Goal: Find specific page/section: Find specific page/section

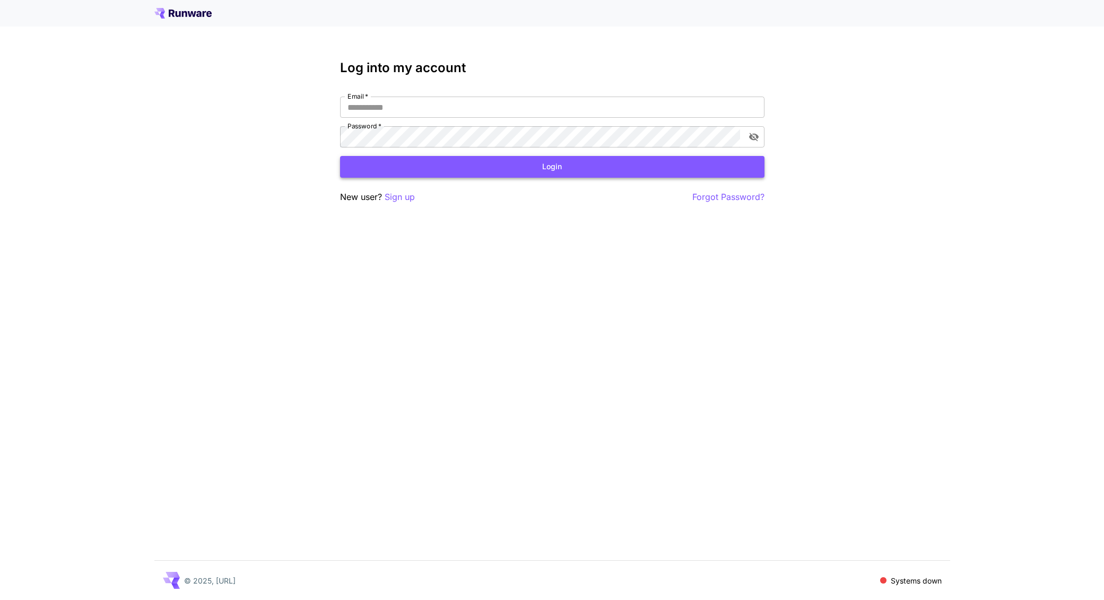
type input "**********"
click at [586, 176] on button "Login" at bounding box center [552, 167] width 424 height 22
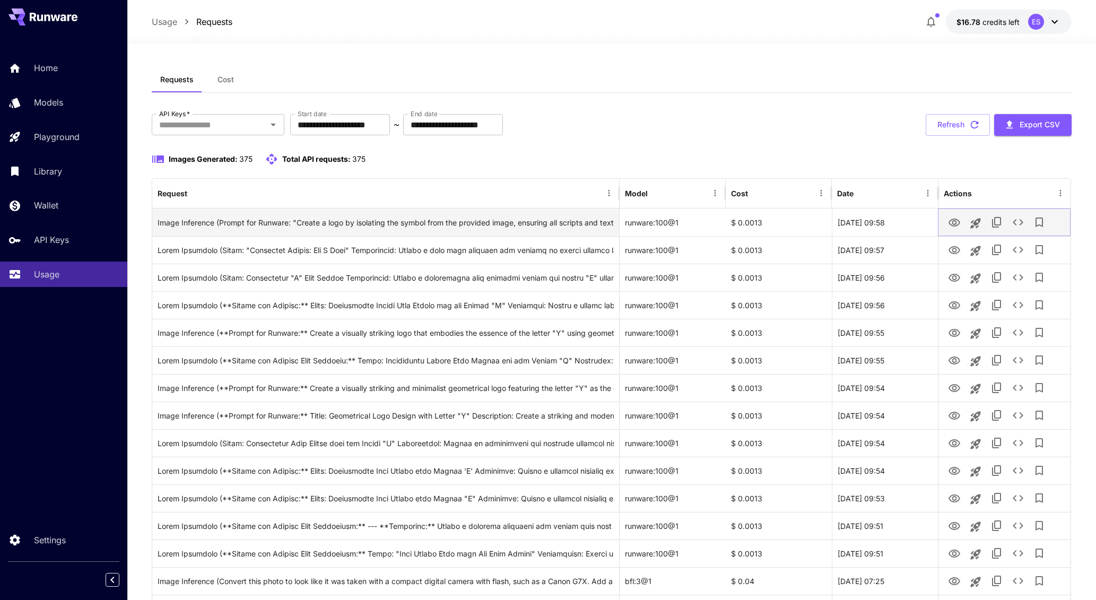
click at [955, 217] on icon "View Image" at bounding box center [954, 222] width 13 height 13
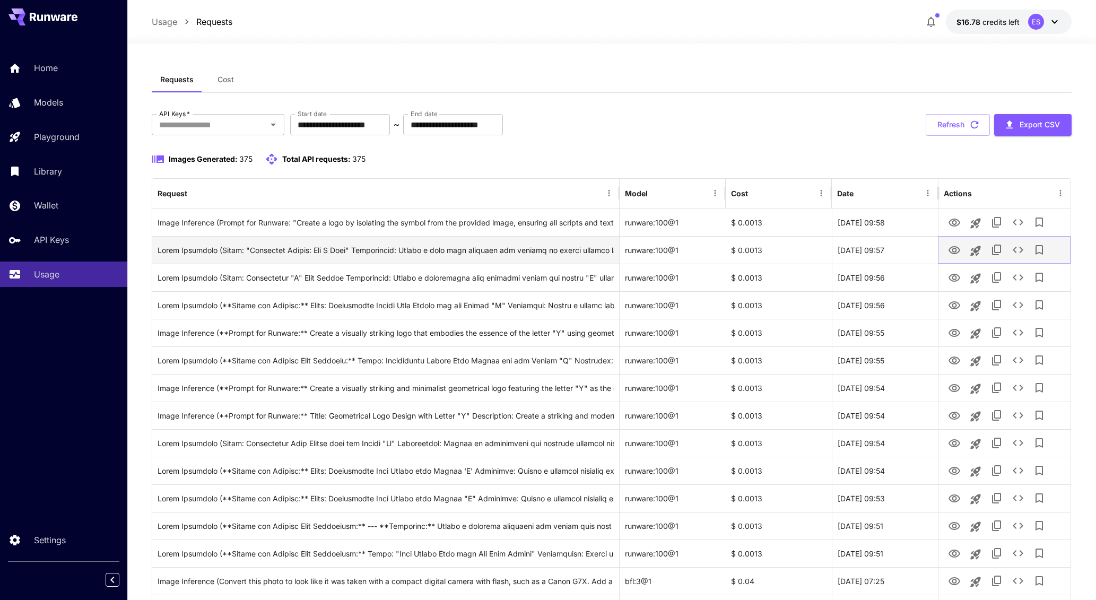
click at [952, 251] on icon "View Image" at bounding box center [955, 250] width 12 height 8
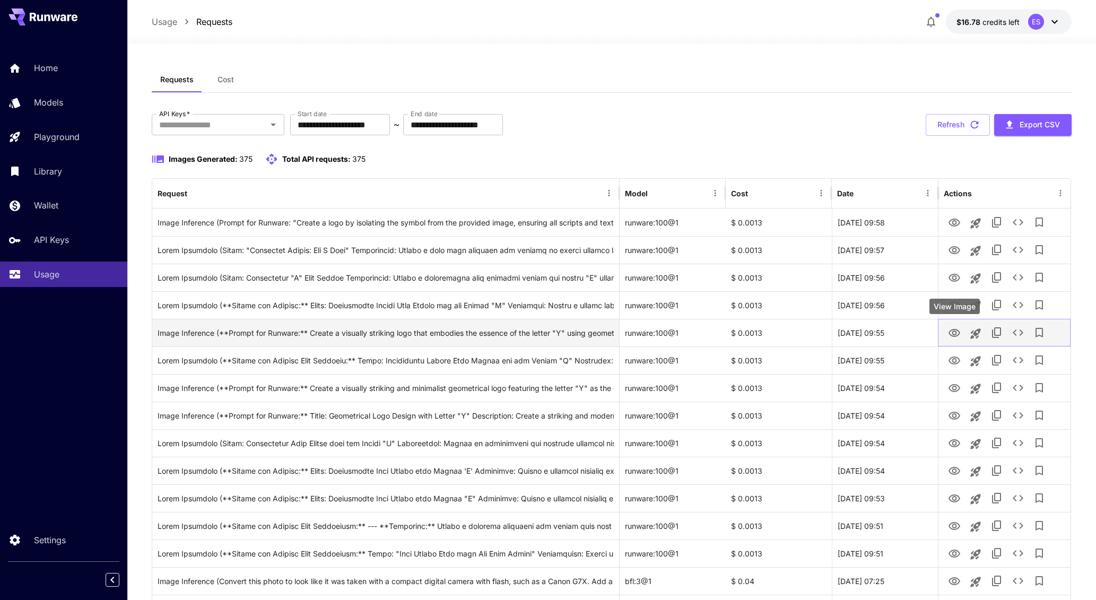
click at [954, 329] on icon "View Image" at bounding box center [955, 333] width 12 height 8
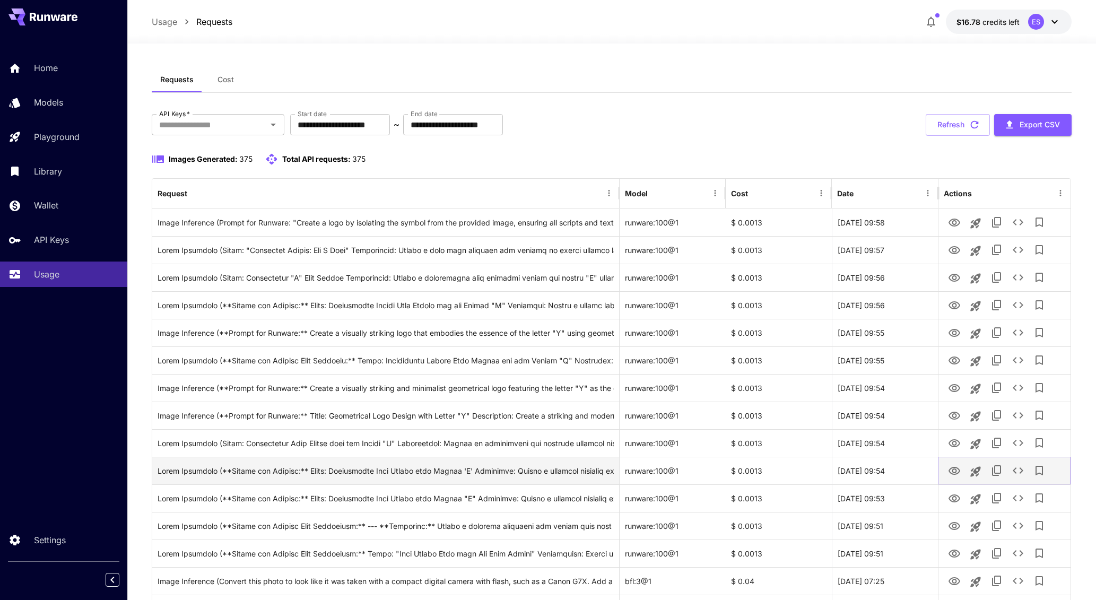
click at [952, 470] on icon "View Image" at bounding box center [955, 471] width 12 height 8
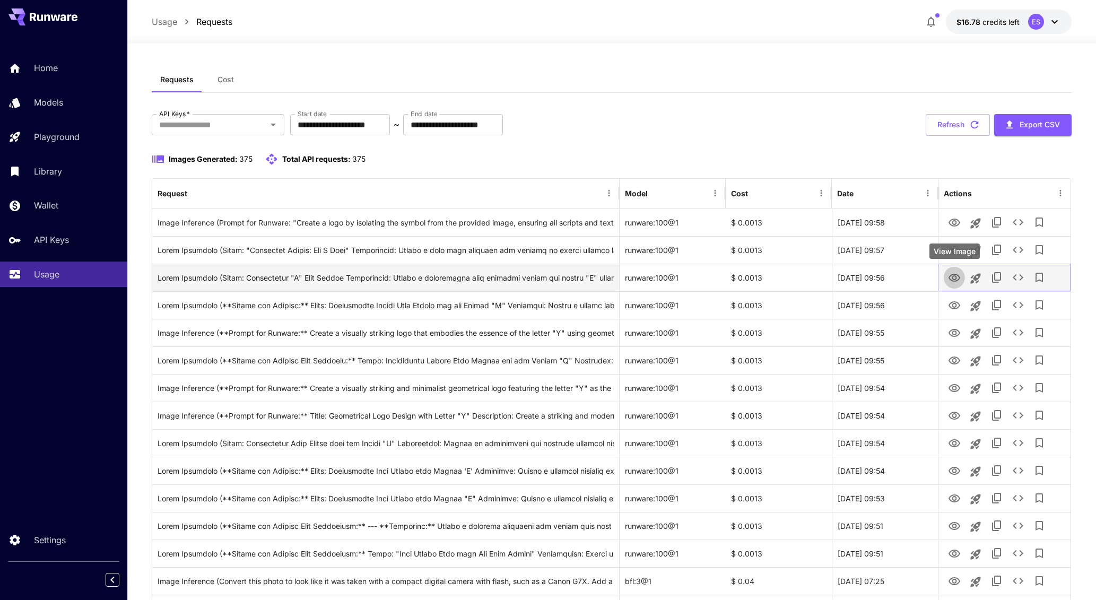
click at [955, 281] on icon "View Image" at bounding box center [955, 278] width 12 height 8
click at [1009, 280] on button "See details" at bounding box center [1017, 277] width 21 height 21
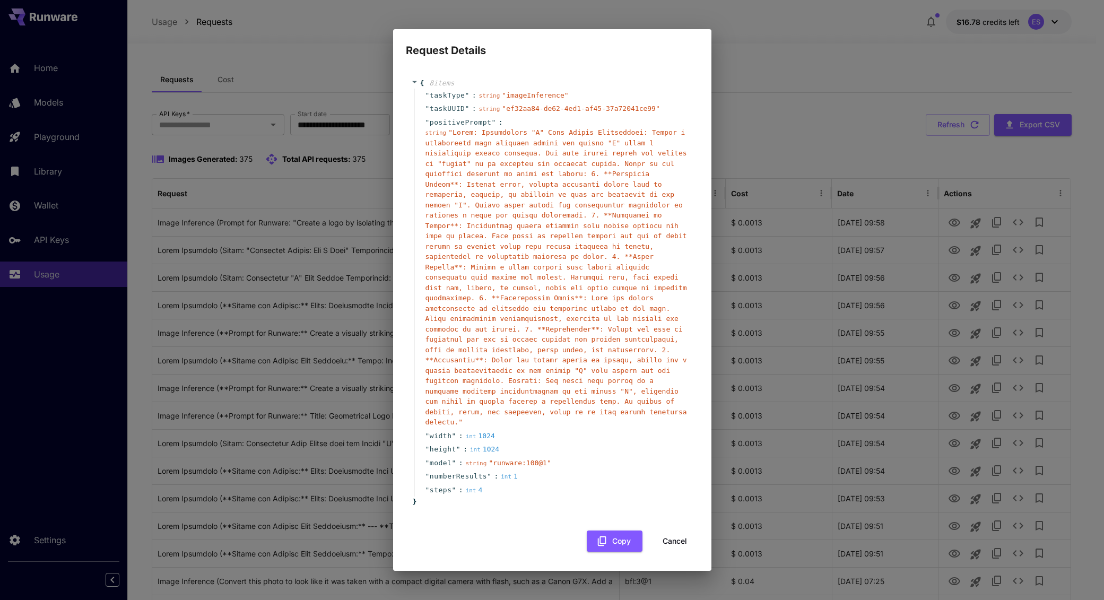
drag, startPoint x: 677, startPoint y: 546, endPoint x: 777, endPoint y: 519, distance: 103.3
click at [677, 545] on button "Cancel" at bounding box center [675, 542] width 48 height 22
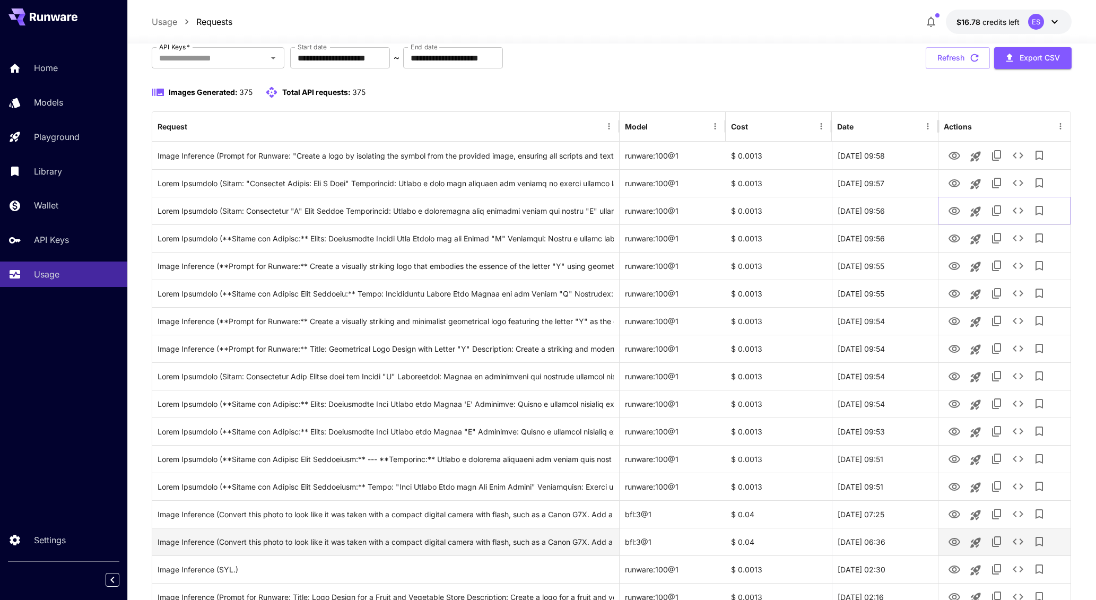
scroll to position [73, 0]
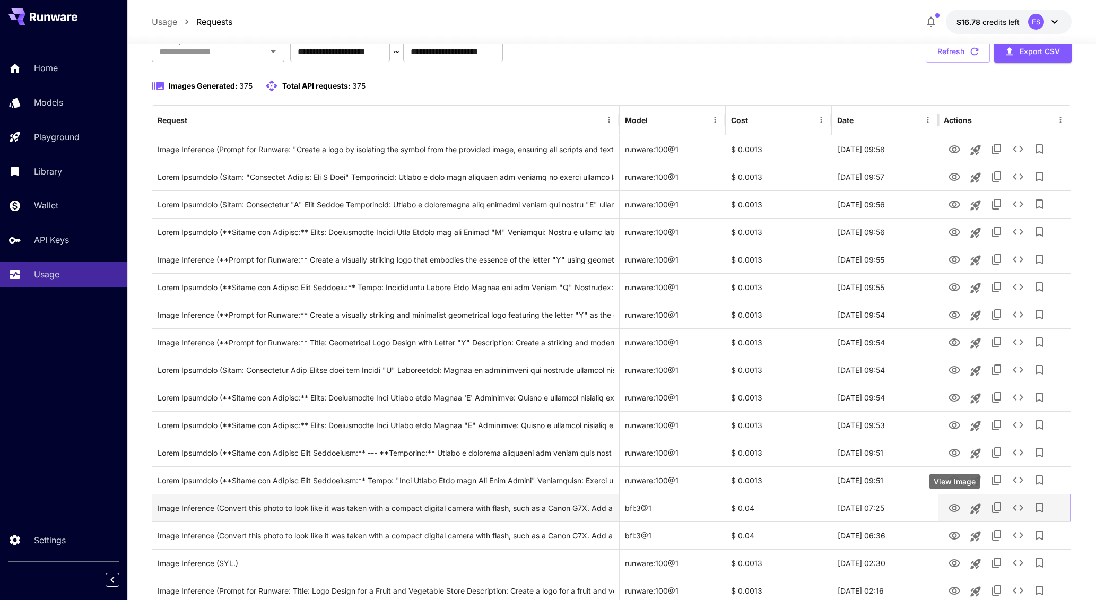
click at [957, 509] on icon "View Image" at bounding box center [954, 508] width 13 height 13
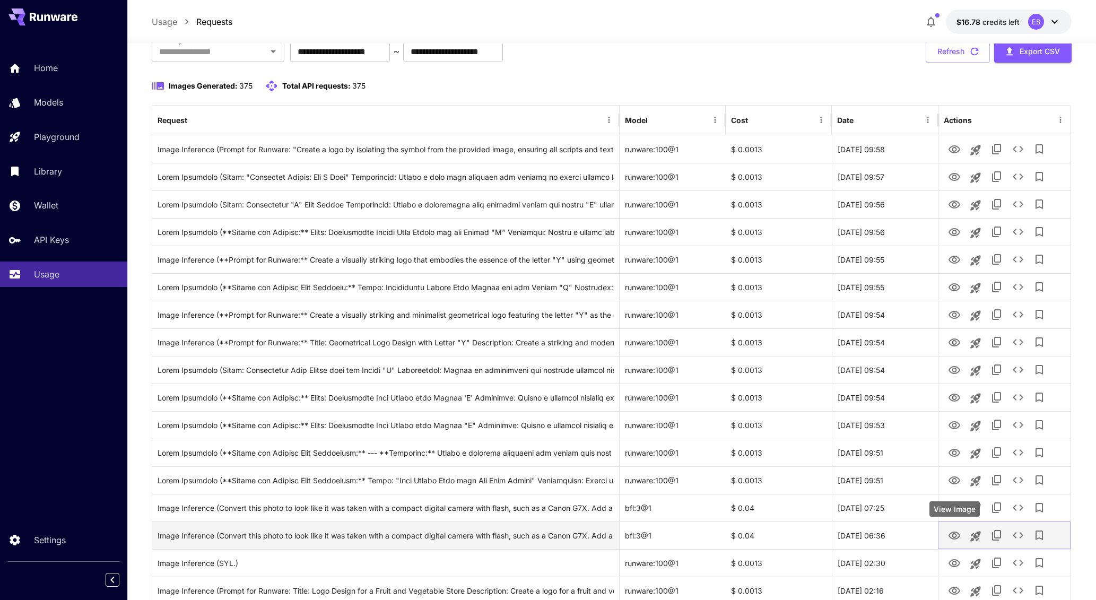
click at [962, 533] on button "View Image" at bounding box center [954, 535] width 21 height 22
click at [956, 536] on icon "View Image" at bounding box center [954, 535] width 13 height 13
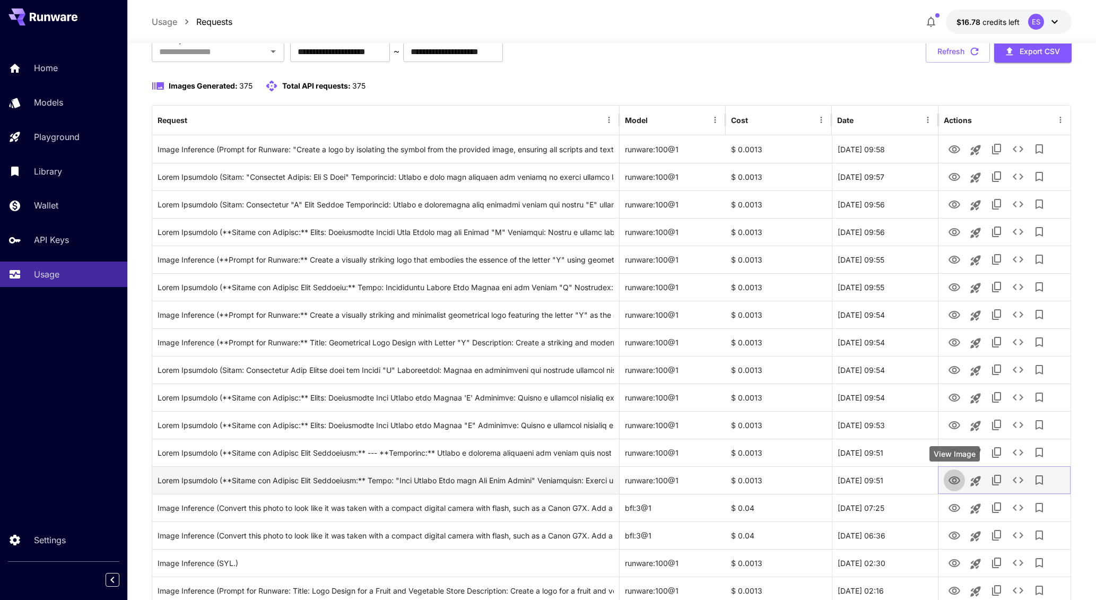
click at [957, 482] on icon "View Image" at bounding box center [954, 480] width 13 height 13
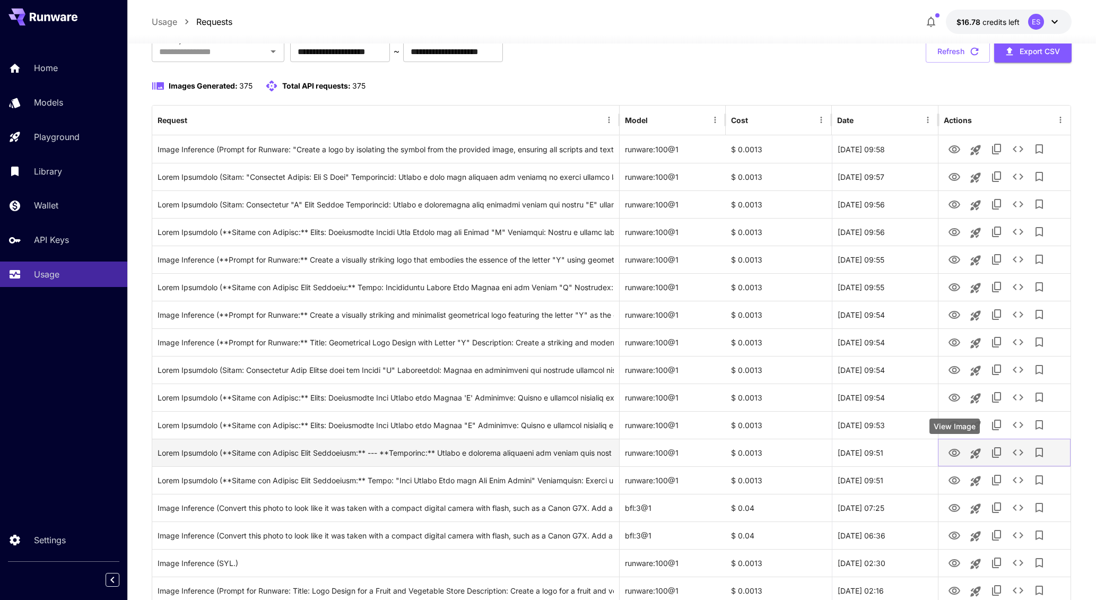
click at [954, 451] on icon "View Image" at bounding box center [955, 453] width 12 height 8
